Goal: Navigation & Orientation: Find specific page/section

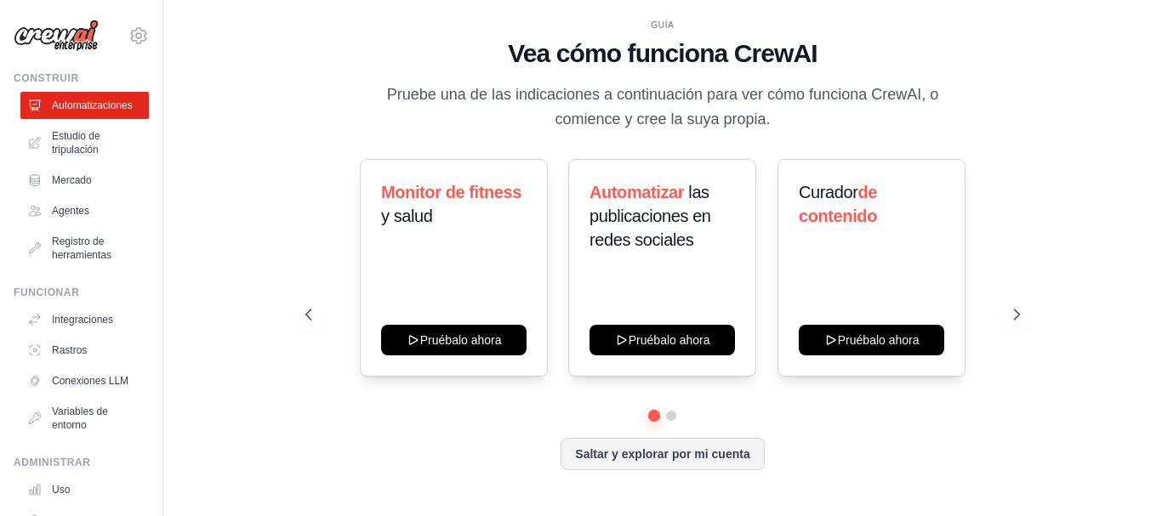
click at [990, 152] on div "GUÍA Vea cómo funciona CrewAI Pruebe una de las indicaciones a continuación par…" at bounding box center [662, 259] width 755 height 480
click at [136, 38] on icon at bounding box center [138, 35] width 5 height 5
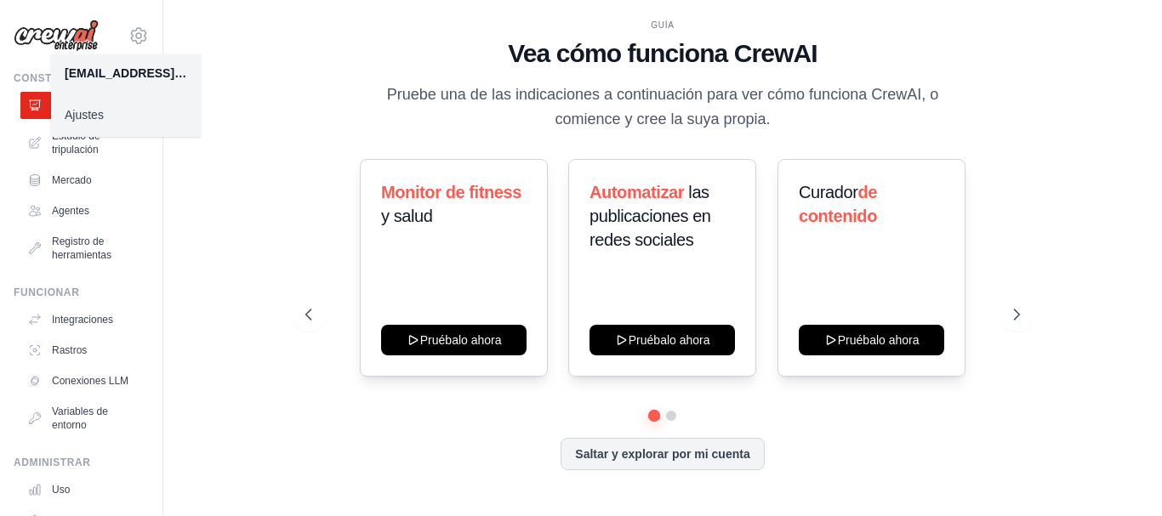
click at [97, 114] on font "Ajustes" at bounding box center [84, 115] width 39 height 14
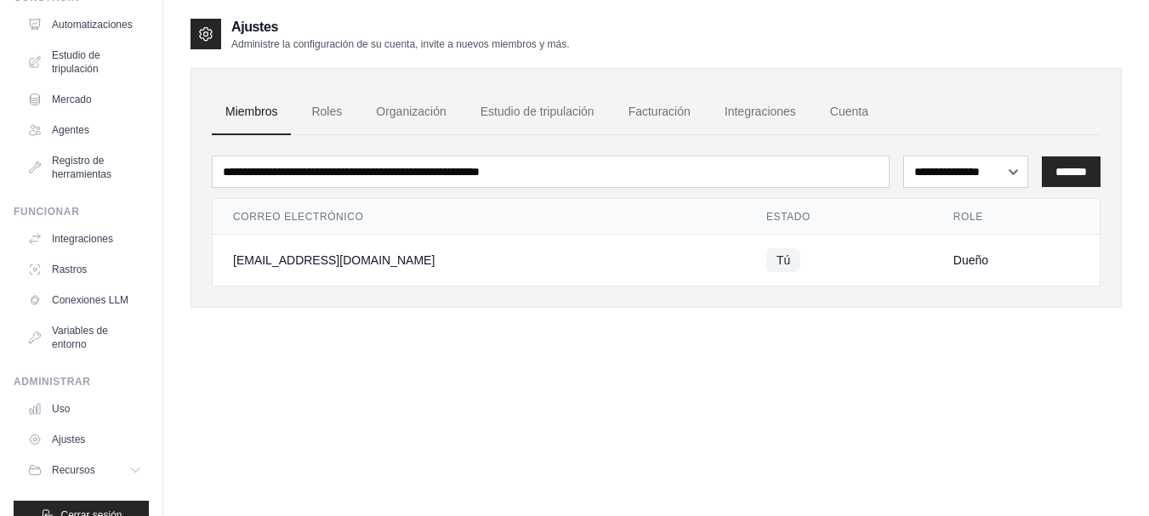
scroll to position [108, 0]
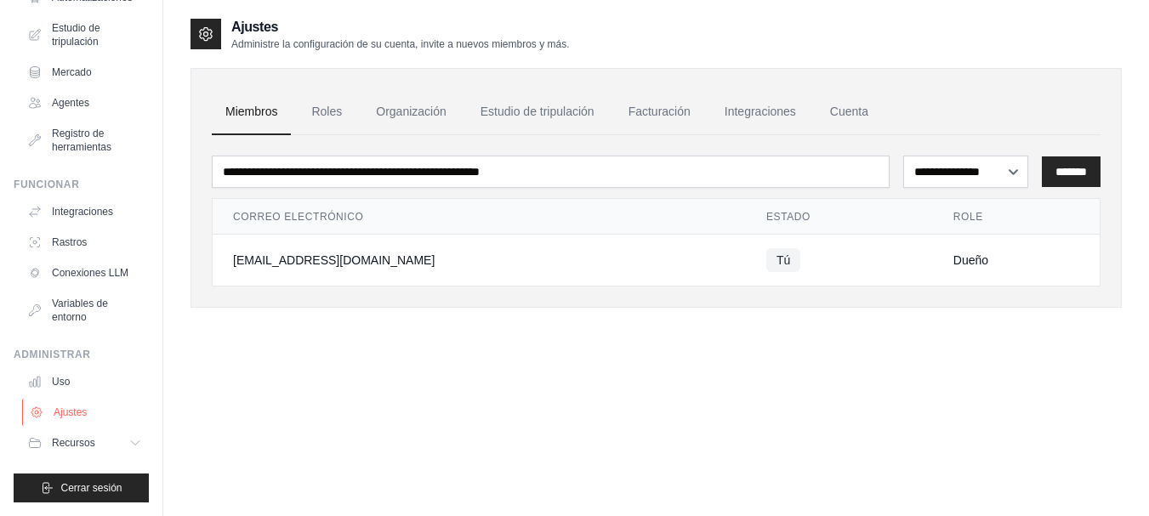
click at [77, 410] on font "Ajustes" at bounding box center [70, 413] width 33 height 12
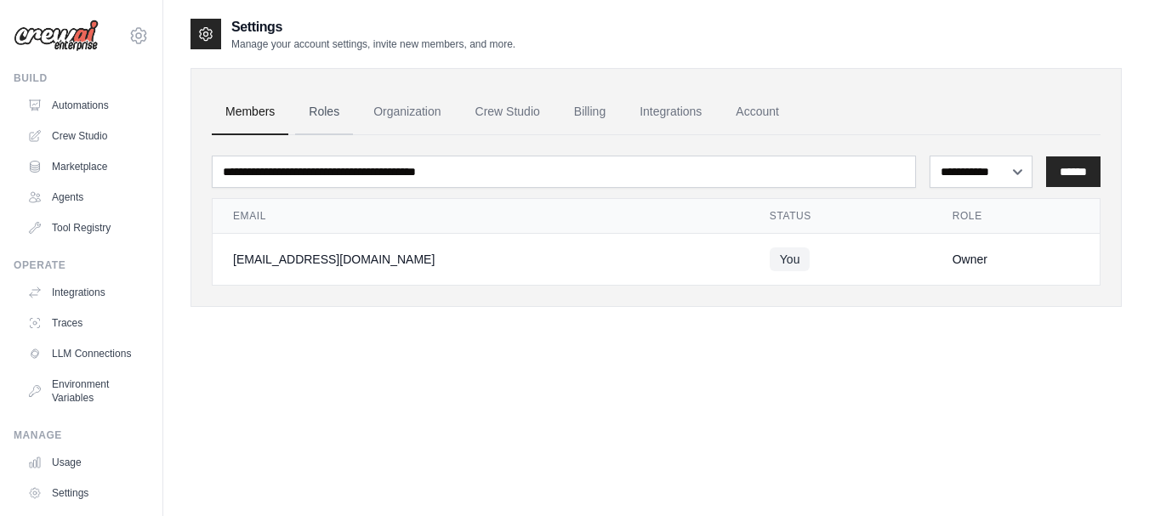
click at [327, 112] on link "Roles" at bounding box center [324, 112] width 58 height 46
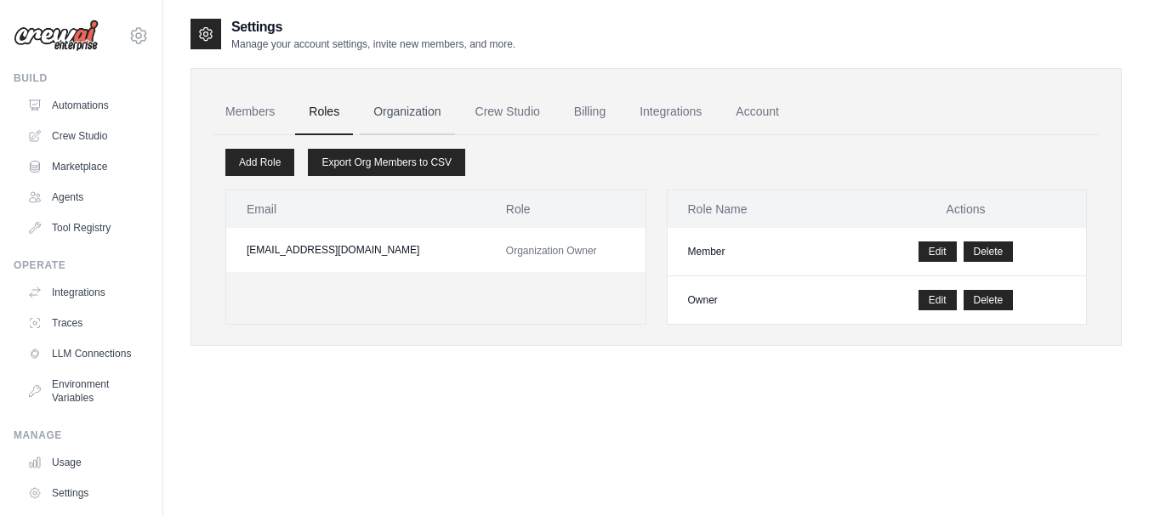
click at [403, 115] on link "Organization" at bounding box center [407, 112] width 94 height 46
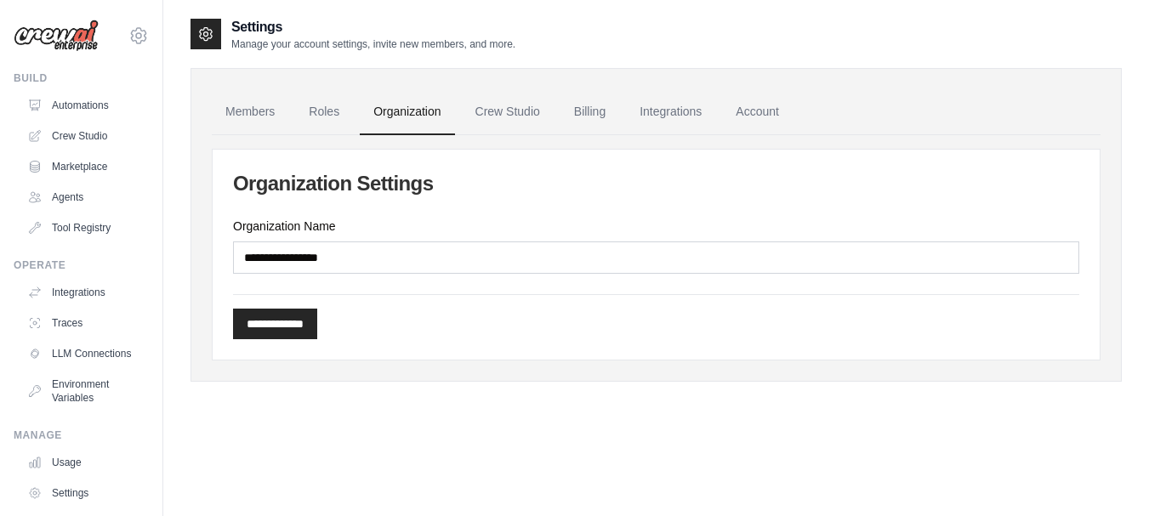
scroll to position [94, 0]
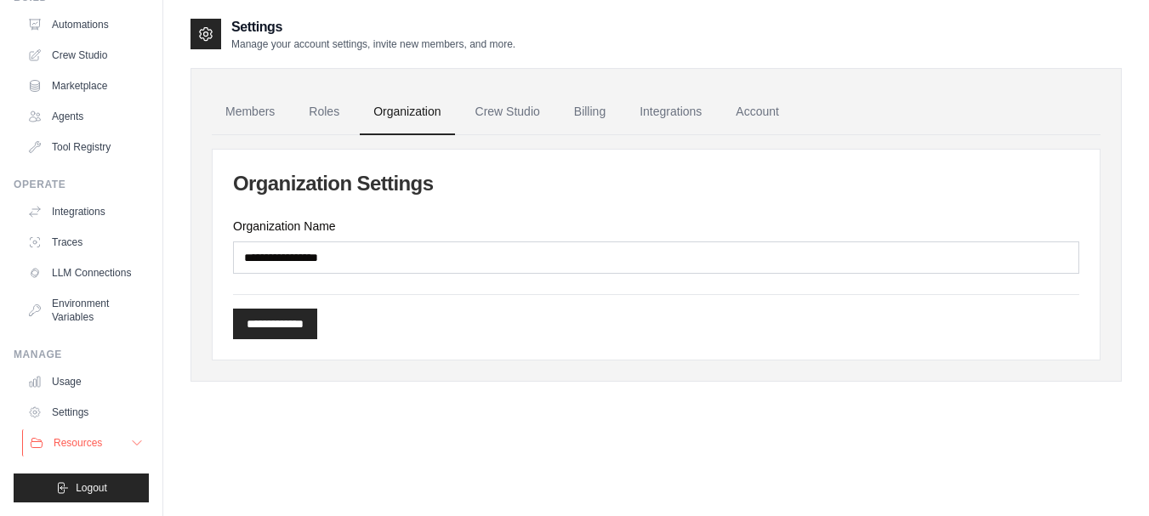
click at [130, 443] on icon at bounding box center [137, 443] width 14 height 14
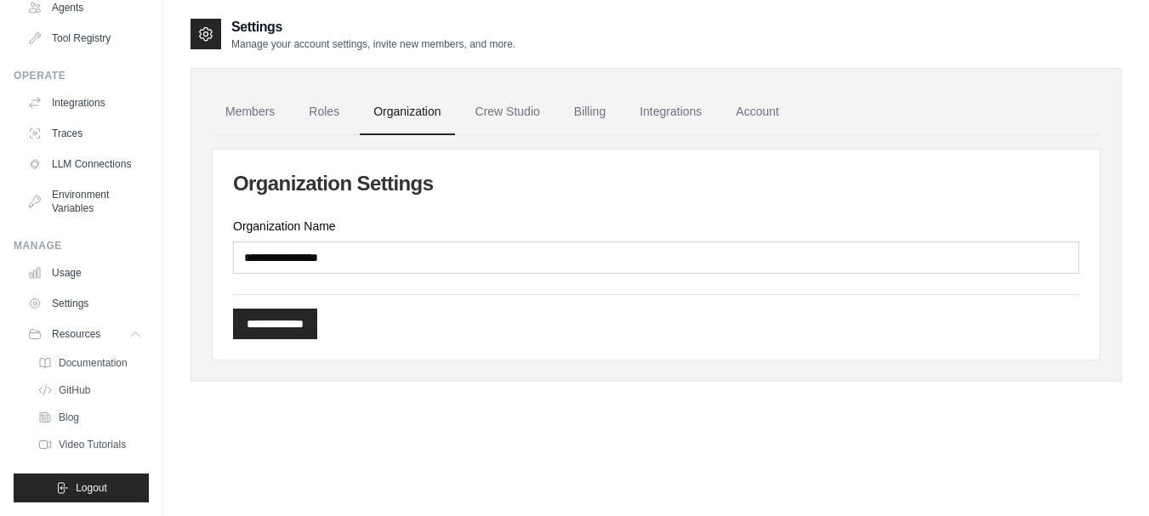
scroll to position [0, 0]
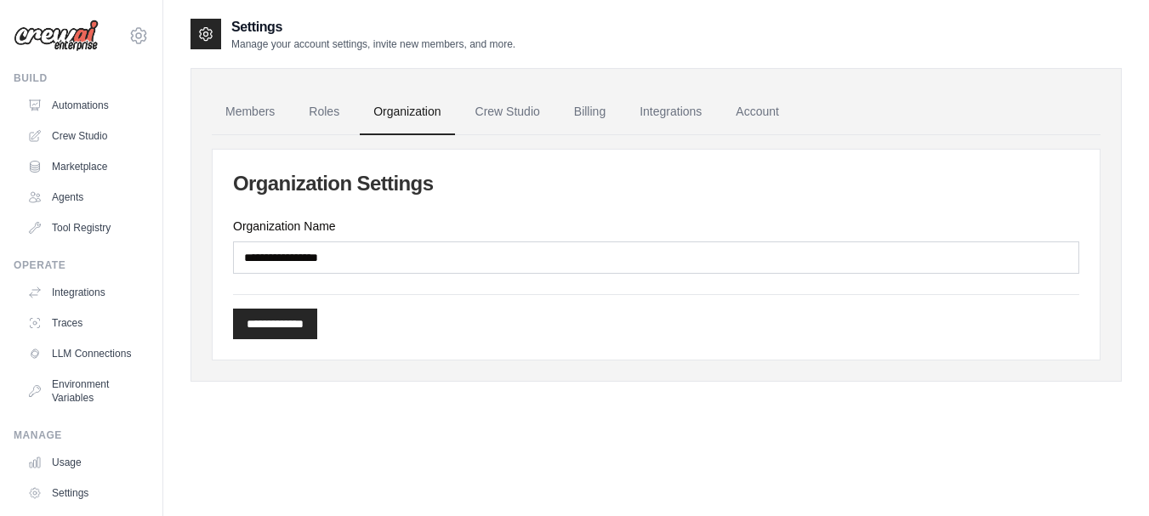
click at [208, 34] on icon at bounding box center [206, 34] width 4 height 4
click at [507, 110] on link "Crew Studio" at bounding box center [508, 112] width 92 height 46
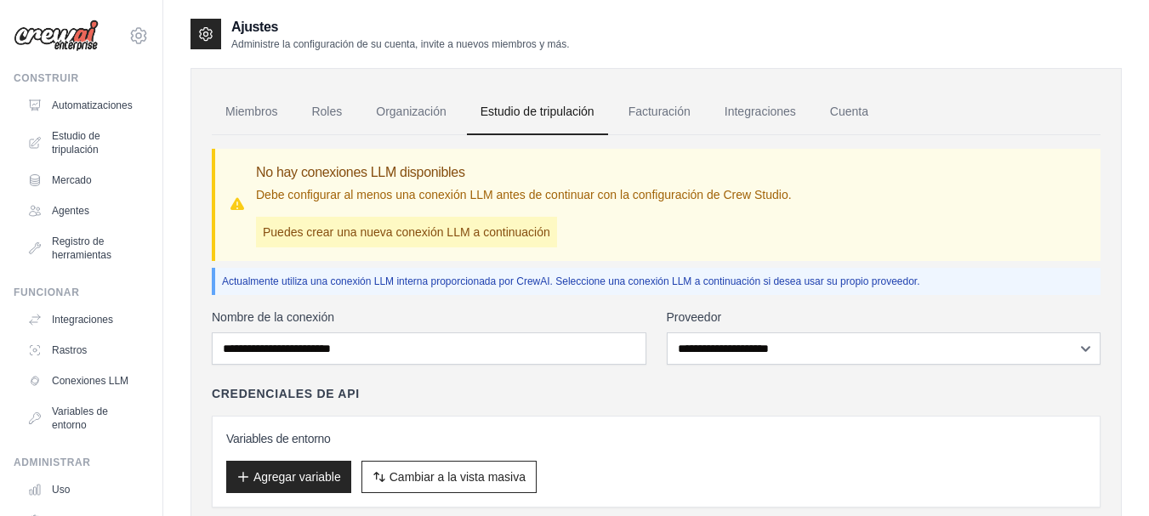
scroll to position [126, 0]
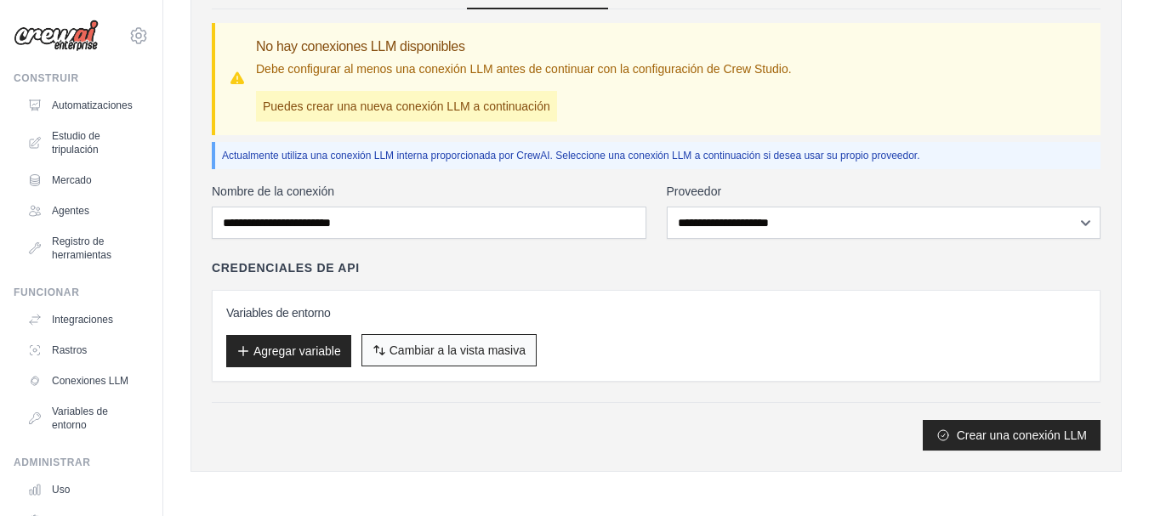
click at [468, 350] on font "Cambiar a la vista masiva" at bounding box center [458, 351] width 136 height 14
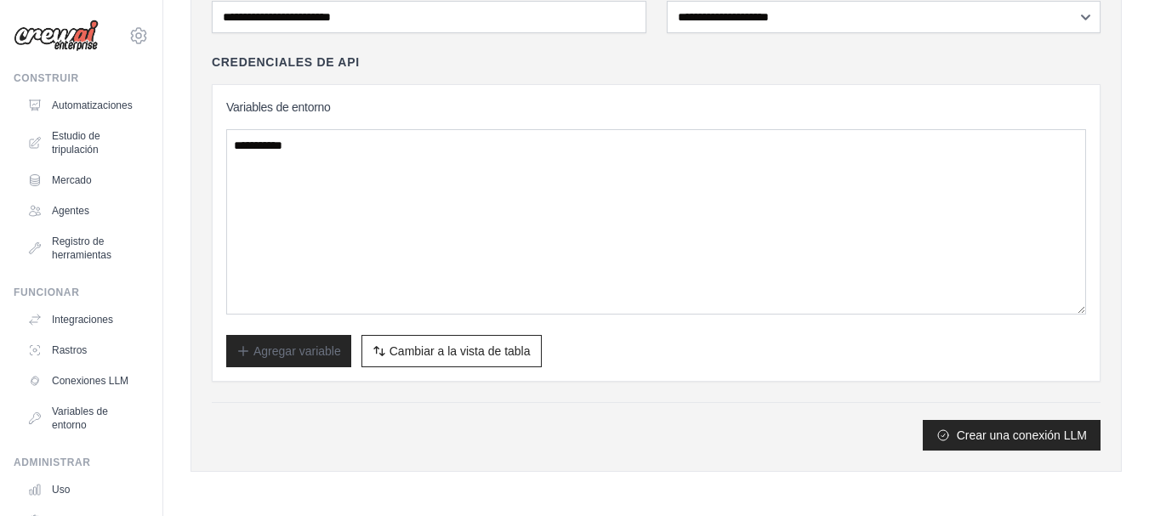
scroll to position [0, 0]
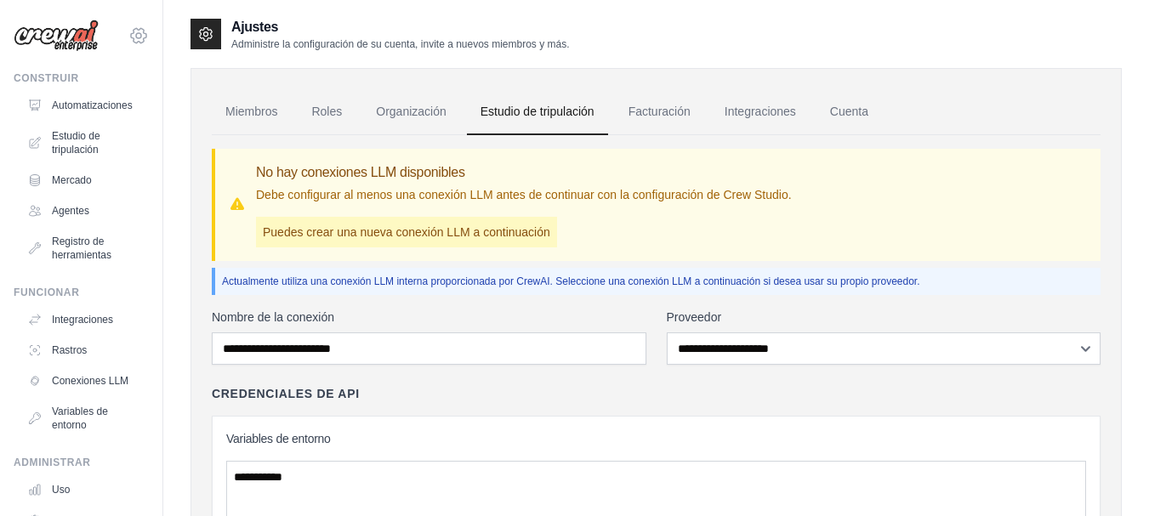
click at [128, 37] on icon at bounding box center [138, 36] width 20 height 20
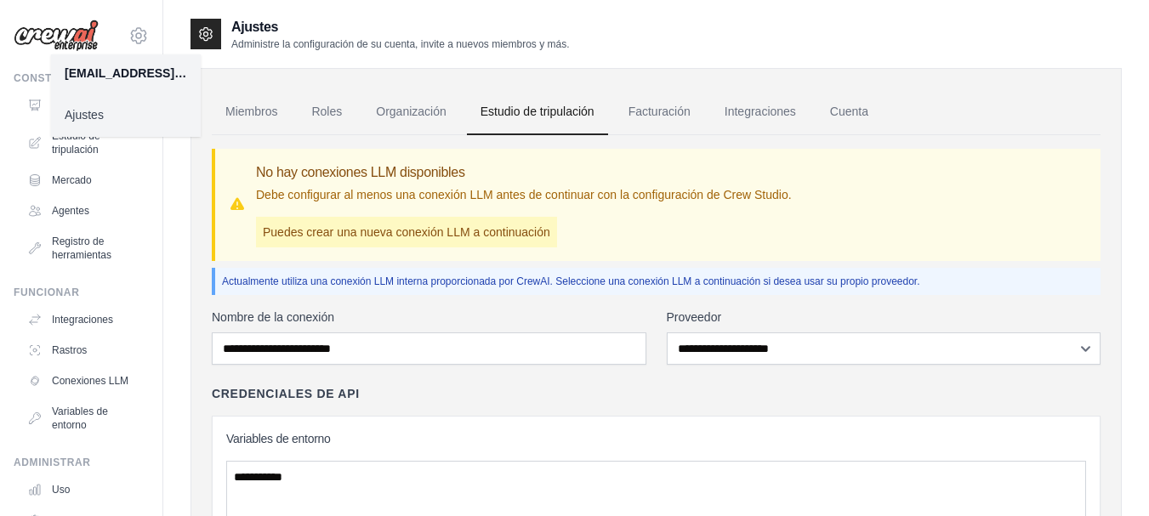
click at [107, 115] on link "Ajustes" at bounding box center [126, 115] width 150 height 31
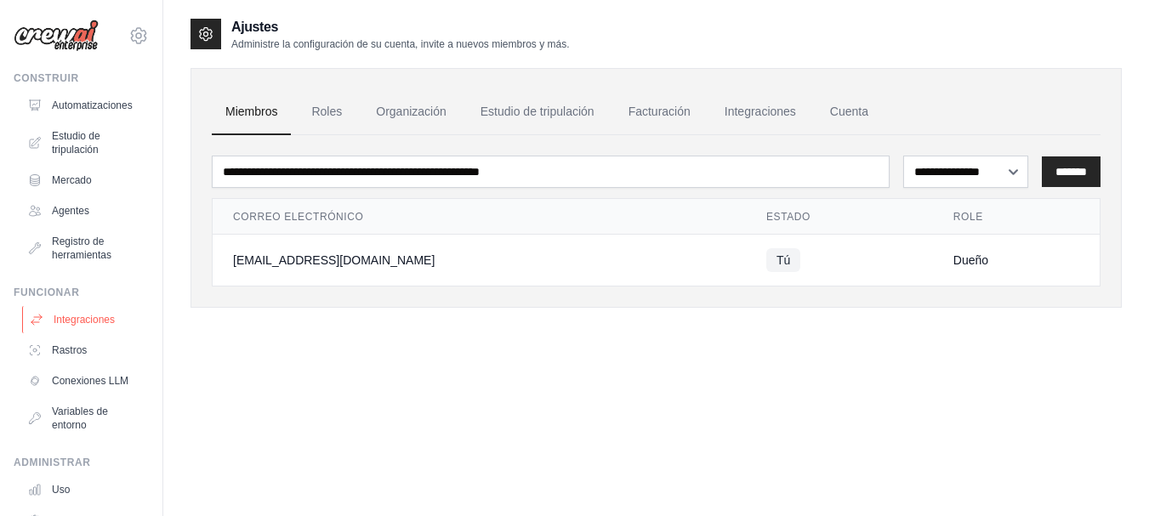
click at [97, 326] on font "Integraciones" at bounding box center [84, 320] width 61 height 14
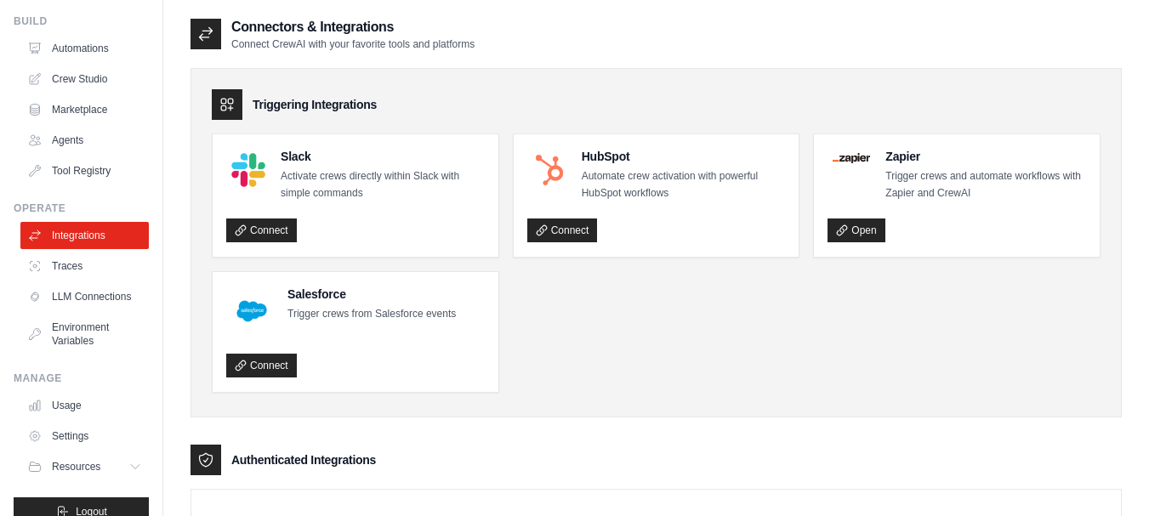
scroll to position [94, 0]
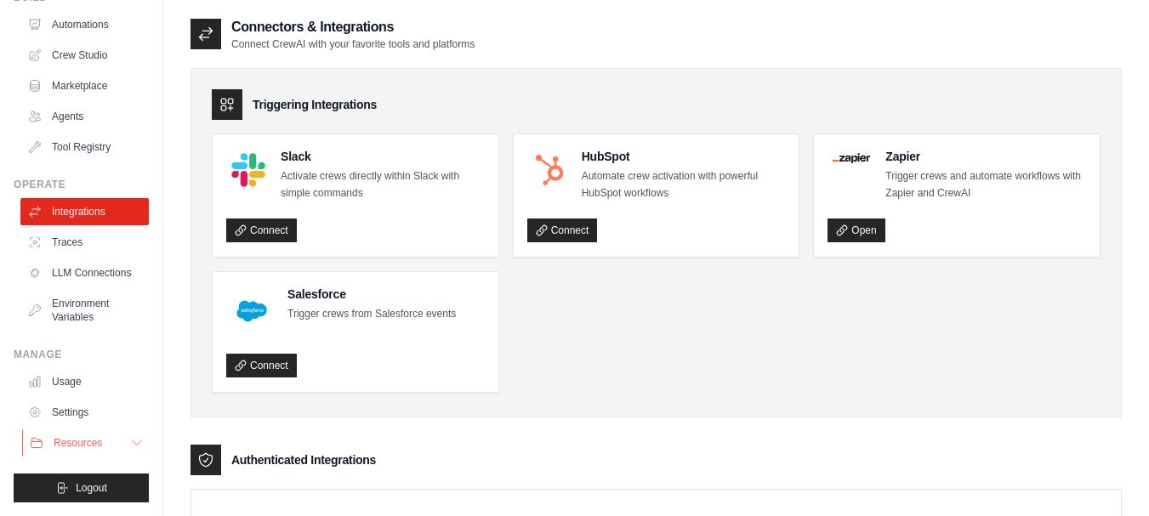
click at [128, 453] on button "Resources" at bounding box center [86, 443] width 128 height 27
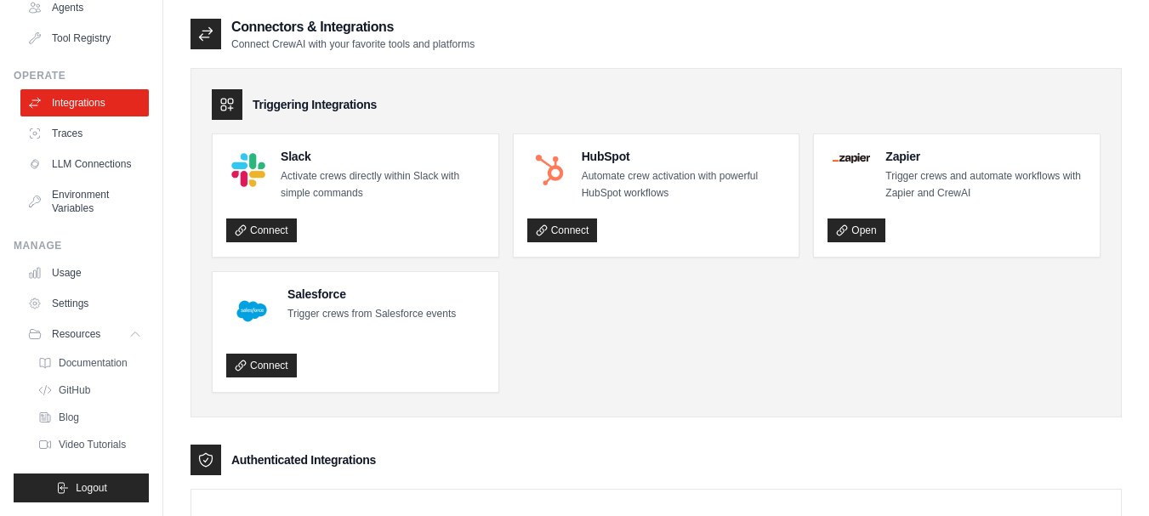
scroll to position [202, 0]
click at [95, 367] on span "Documentation" at bounding box center [94, 363] width 69 height 14
